Goal: Find specific page/section: Find specific page/section

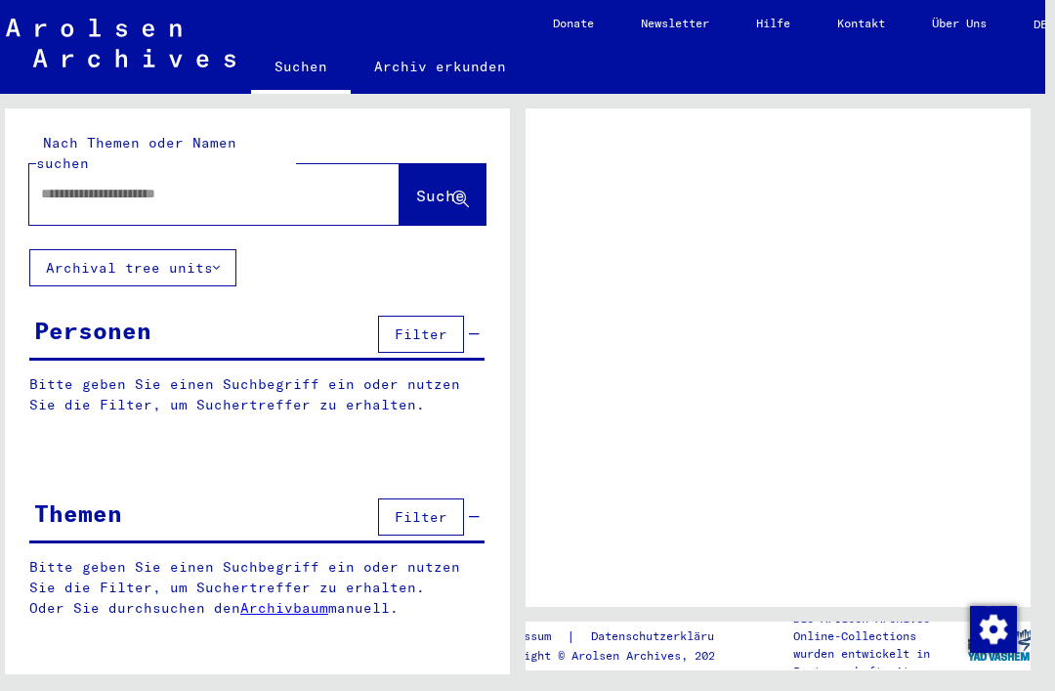
scroll to position [2, 12]
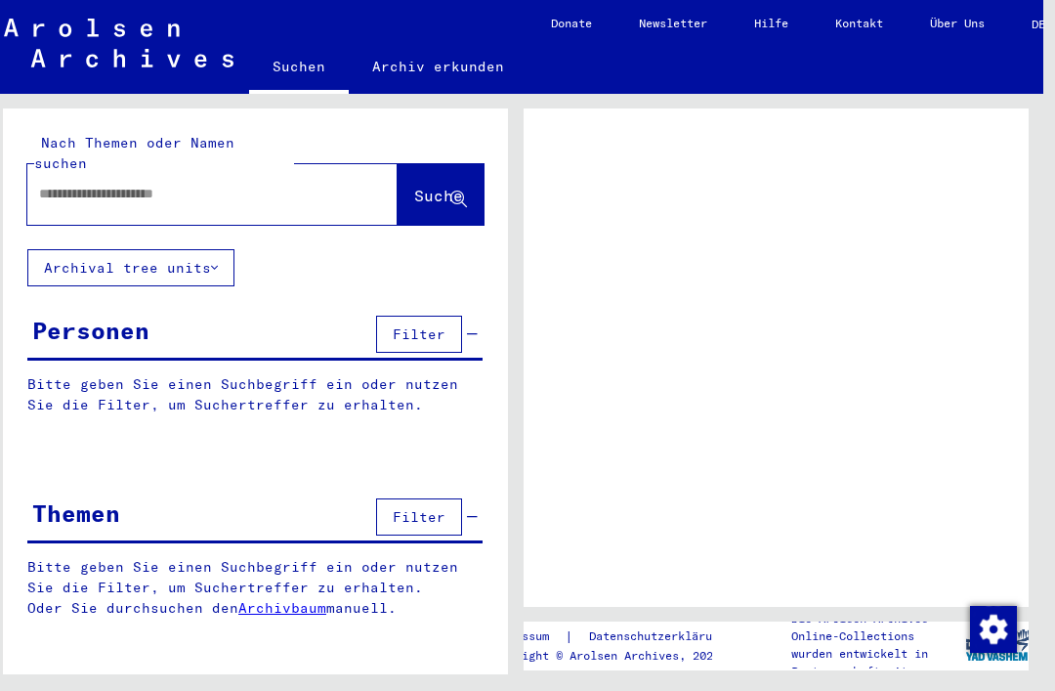
click at [35, 263] on button "Archival tree units" at bounding box center [130, 267] width 207 height 37
click at [77, 250] on button "Archival tree units" at bounding box center [130, 267] width 207 height 37
click at [51, 184] on input "text" at bounding box center [195, 194] width 312 height 21
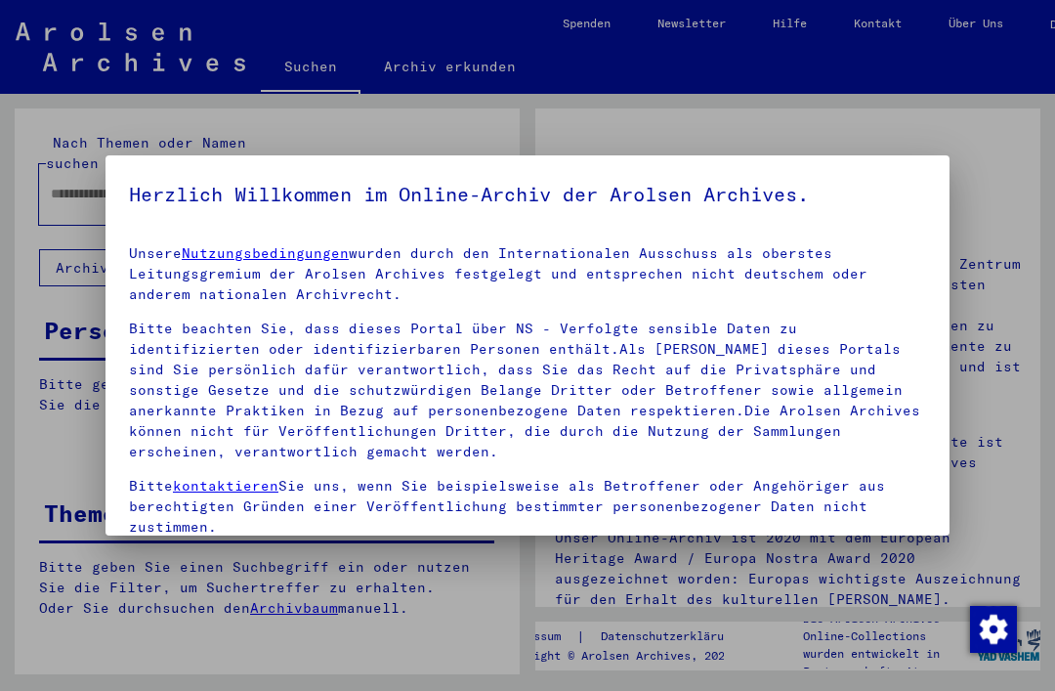
click at [996, 408] on div at bounding box center [527, 345] width 1055 height 691
click at [998, 405] on div at bounding box center [527, 345] width 1055 height 691
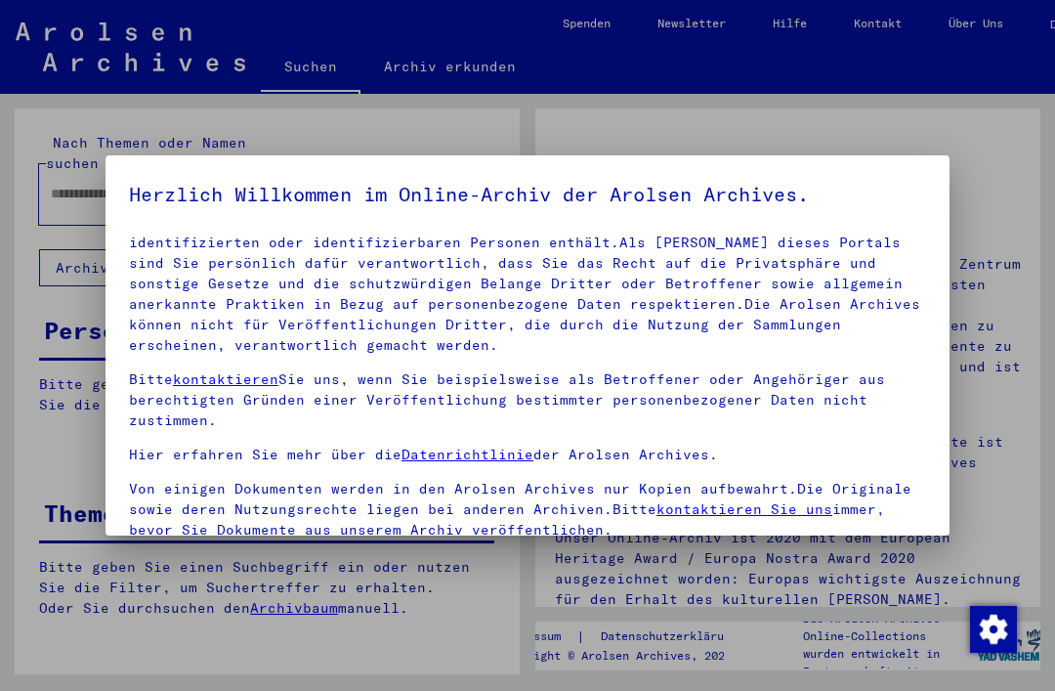
scroll to position [106, 0]
click at [150, 528] on p "Von einigen Dokumenten werden in den Arolsen Archives nur Kopien aufbewahrt.Die…" at bounding box center [527, 511] width 797 height 62
click at [852, 260] on p "Bitte beachten Sie, dass dieses Portal über NS - Verfolgte sensible Daten zu id…" at bounding box center [527, 285] width 797 height 144
click at [972, 175] on div at bounding box center [527, 345] width 1055 height 691
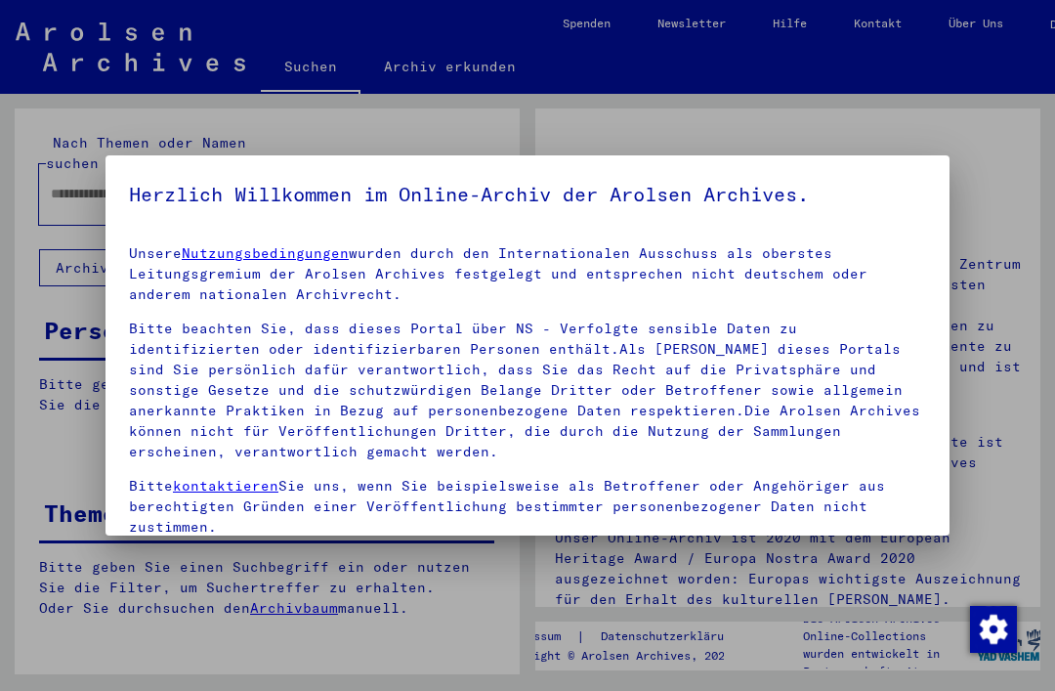
click at [34, 218] on div at bounding box center [527, 345] width 1055 height 691
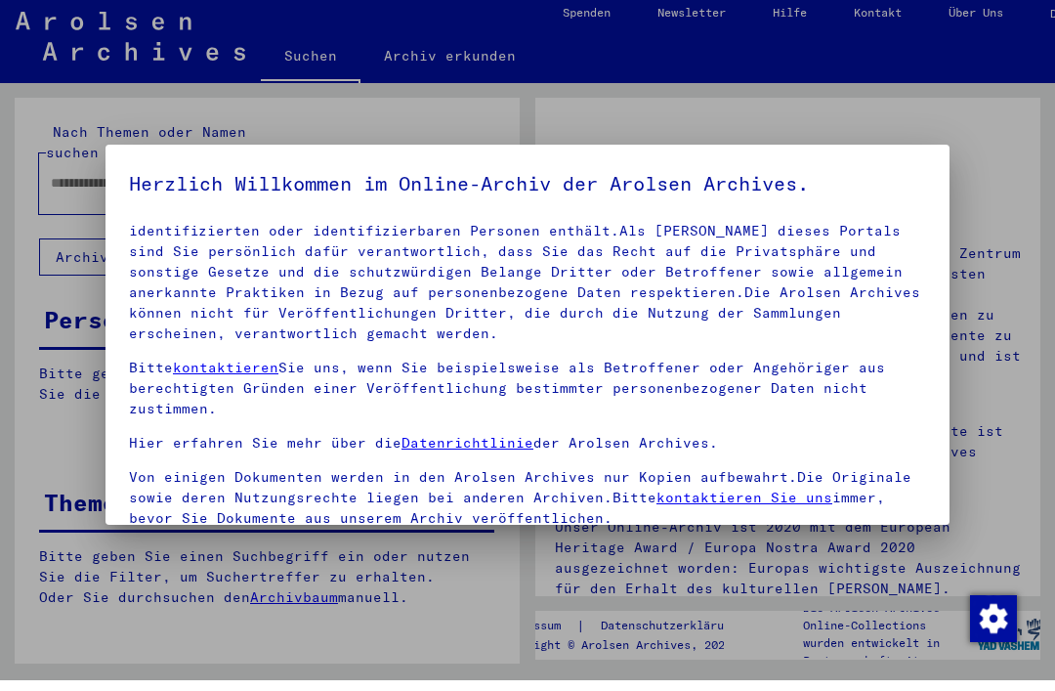
scroll to position [106, 0]
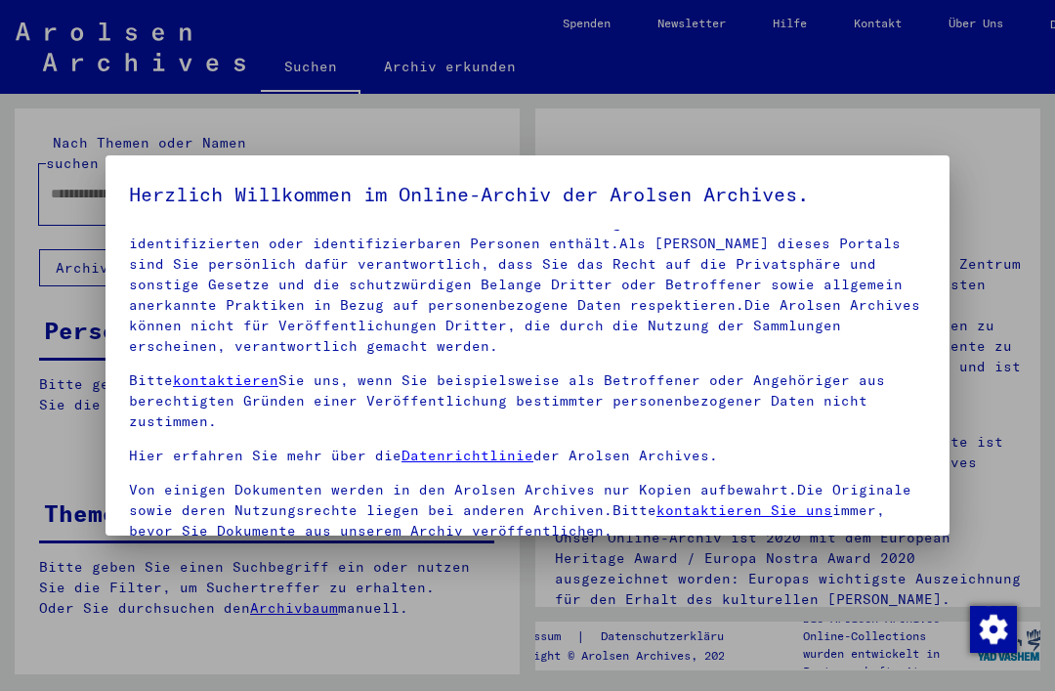
click at [998, 287] on div at bounding box center [527, 345] width 1055 height 691
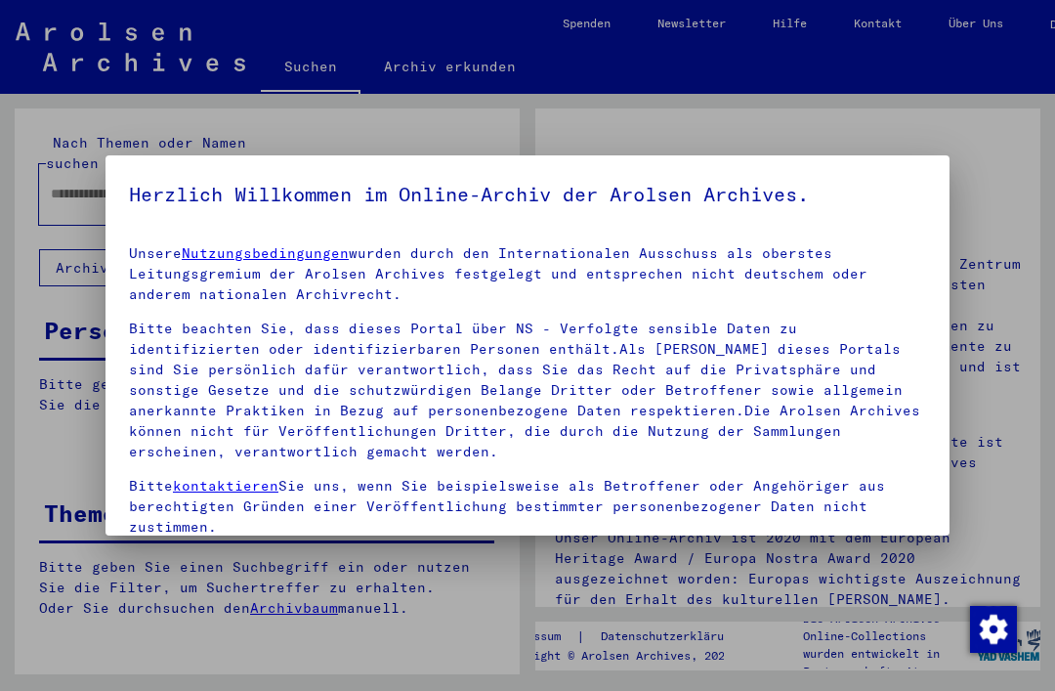
click at [971, 309] on div at bounding box center [527, 345] width 1055 height 691
